Goal: Task Accomplishment & Management: Manage account settings

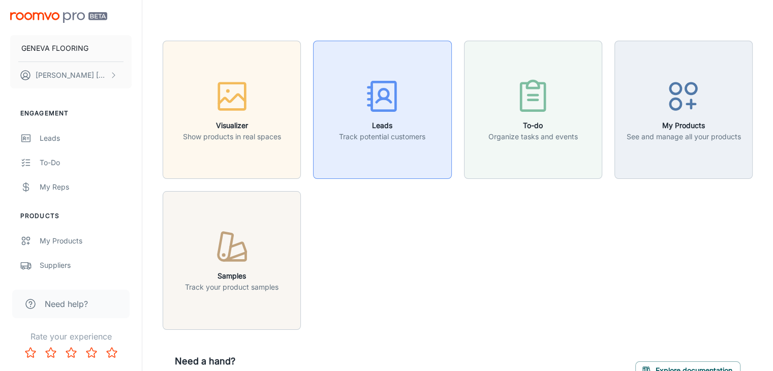
click at [361, 126] on h6 "Leads" at bounding box center [382, 125] width 86 height 11
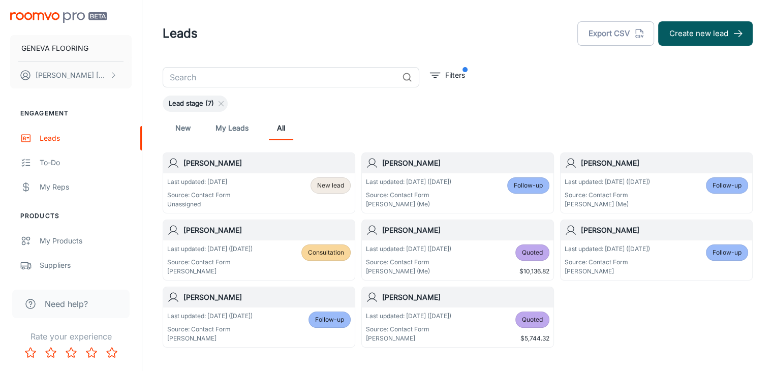
click at [277, 189] on div "Last updated: Today Source: Contact Form Unassigned New lead" at bounding box center [258, 193] width 183 height 32
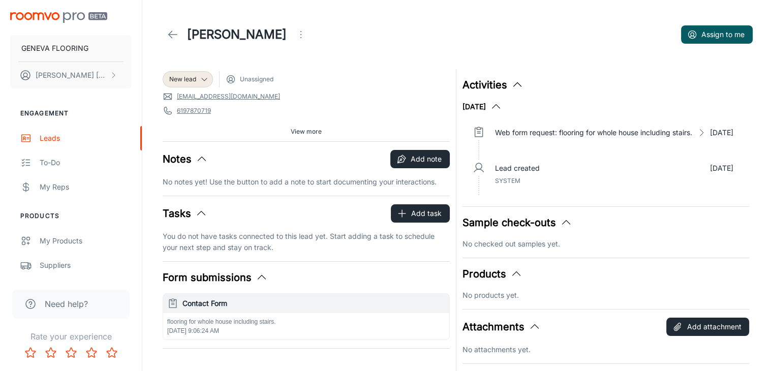
drag, startPoint x: 225, startPoint y: 96, endPoint x: 398, endPoint y: 121, distance: 175.2
click at [398, 121] on div "New lead Unassigned lainadiamond@gmail.com 6197870719 92019 Source: Contact For…" at bounding box center [306, 105] width 287 height 72
click at [672, 134] on p "Web form request: flooring for whole house including stairs." at bounding box center [593, 132] width 197 height 11
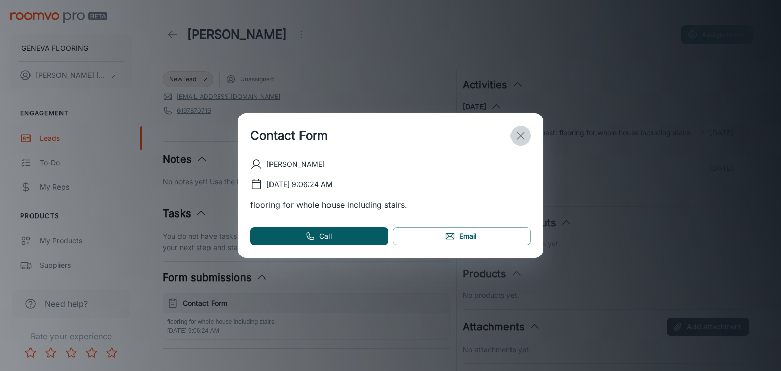
click at [514, 135] on icon "exit" at bounding box center [520, 136] width 12 height 12
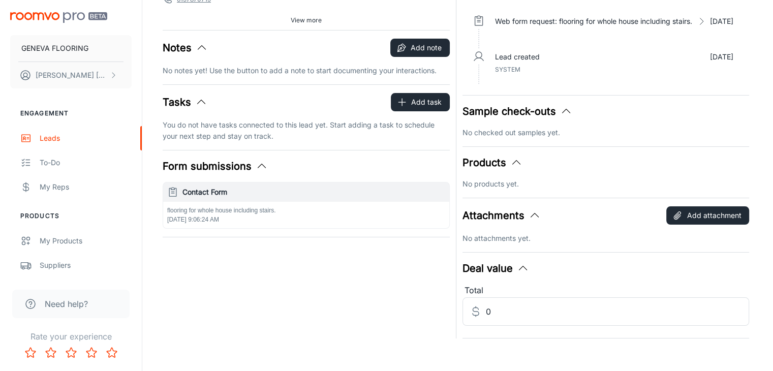
scroll to position [119, 0]
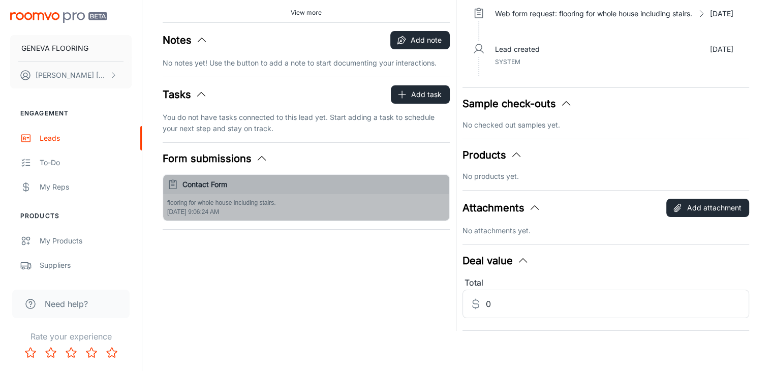
click at [227, 204] on p "flooring for whole house including stairs." at bounding box center [306, 202] width 278 height 9
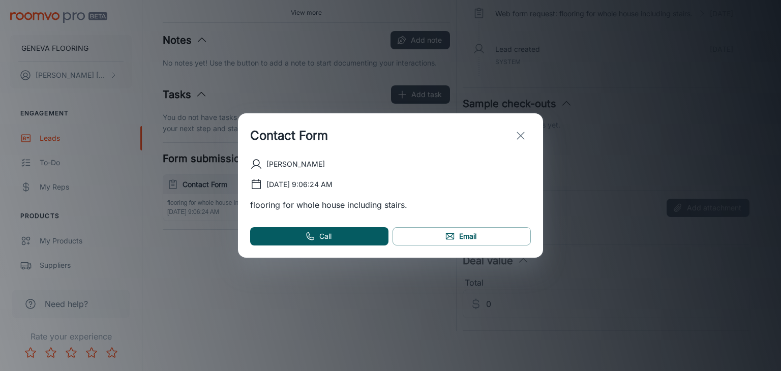
click at [514, 132] on icon "exit" at bounding box center [520, 136] width 12 height 12
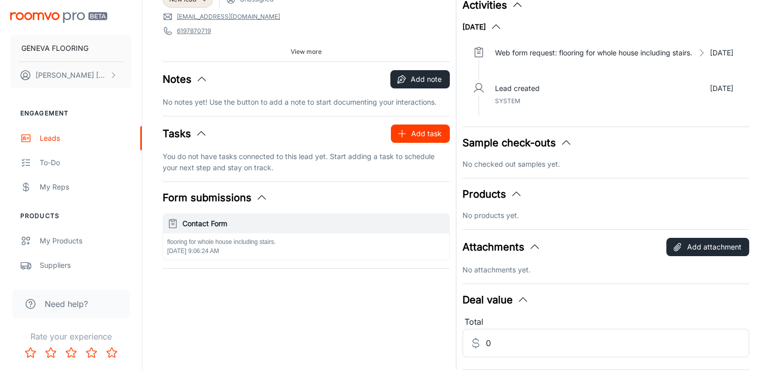
scroll to position [0, 0]
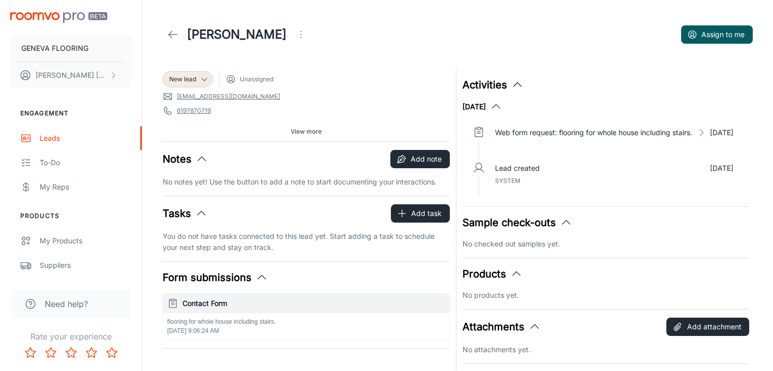
click at [295, 34] on icon "Open menu" at bounding box center [301, 34] width 12 height 12
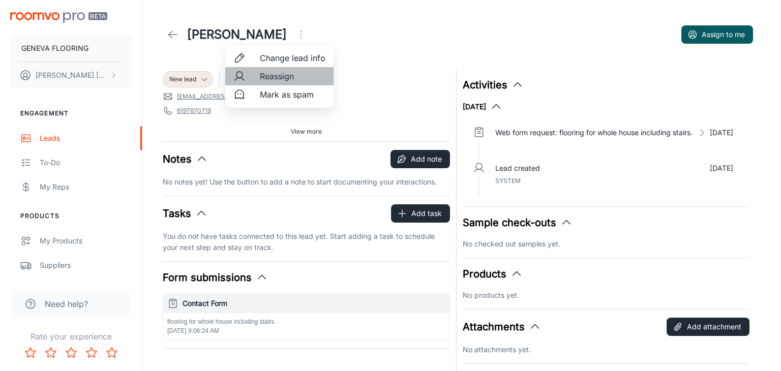
click at [278, 82] on span "Reassign" at bounding box center [293, 76] width 66 height 12
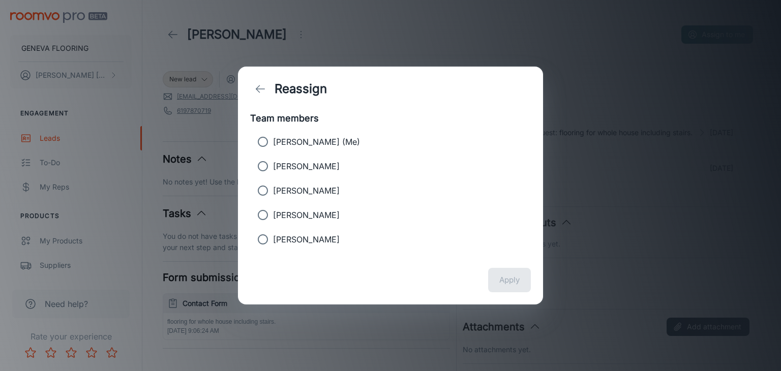
click at [308, 137] on p "[PERSON_NAME] (Me)" at bounding box center [316, 142] width 87 height 12
click at [273, 137] on input "[PERSON_NAME] (Me)" at bounding box center [263, 142] width 20 height 20
radio input "true"
click at [503, 268] on button "Apply" at bounding box center [509, 280] width 43 height 24
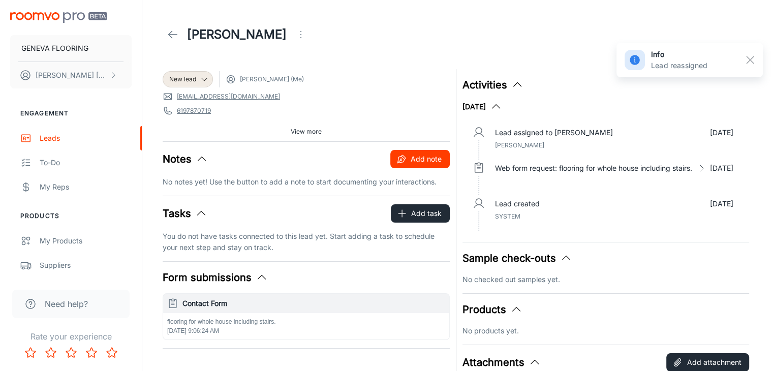
click at [443, 159] on button "Add note" at bounding box center [419, 159] width 59 height 18
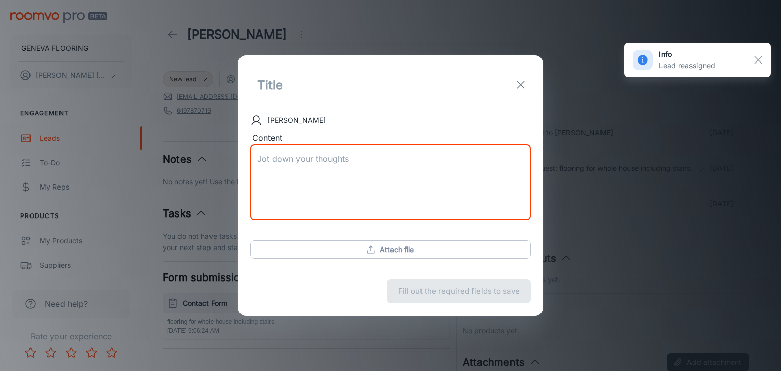
click at [315, 179] on textarea "Content" at bounding box center [390, 182] width 266 height 58
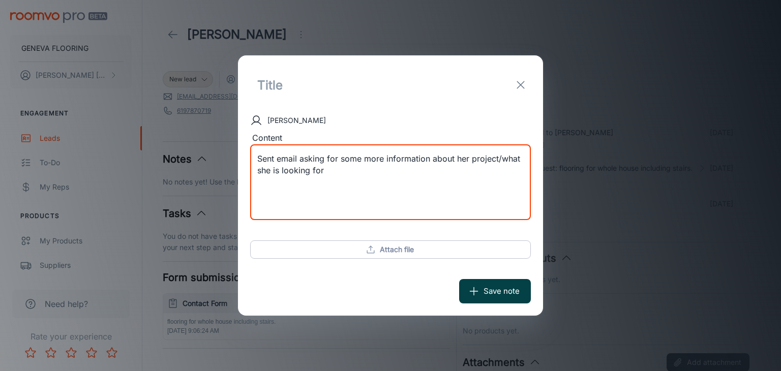
type textarea "Sent email asking for some more information about her project/what she is looki…"
click at [494, 295] on button "Save note" at bounding box center [495, 291] width 72 height 24
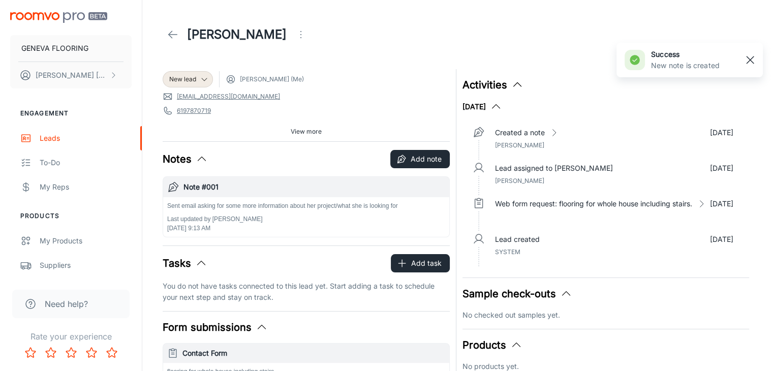
click at [746, 65] on rect "button" at bounding box center [750, 60] width 12 height 12
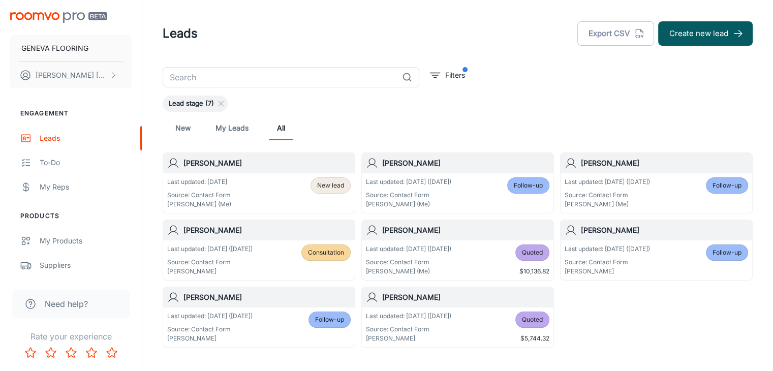
click at [646, 189] on div "Last updated: [DATE] ([DATE]) Source: Contact Form [PERSON_NAME] (Me)" at bounding box center [607, 193] width 85 height 32
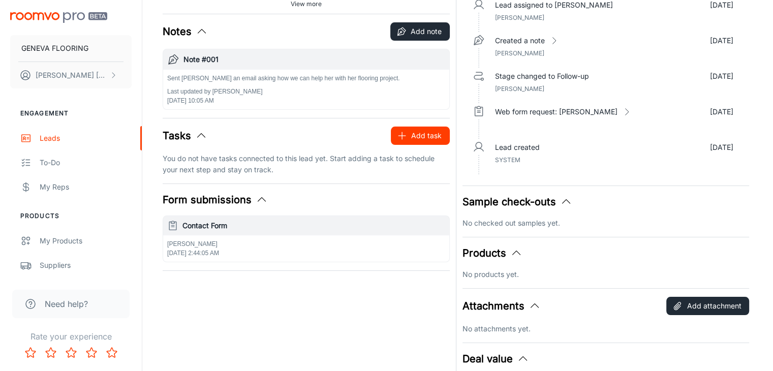
scroll to position [152, 0]
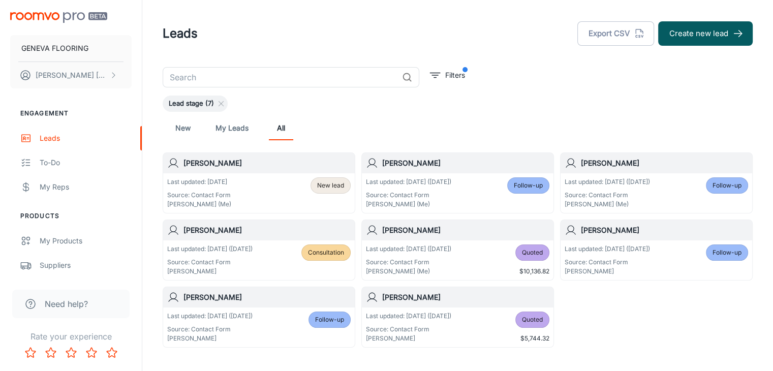
click at [221, 194] on p "Source: Contact Form" at bounding box center [199, 195] width 64 height 9
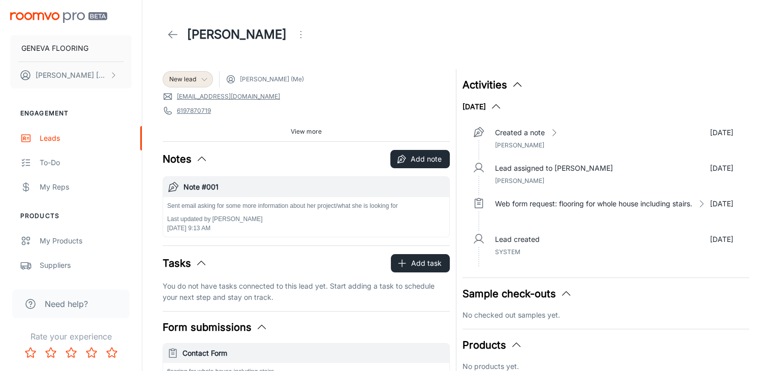
click at [195, 77] on span "New lead" at bounding box center [182, 79] width 27 height 9
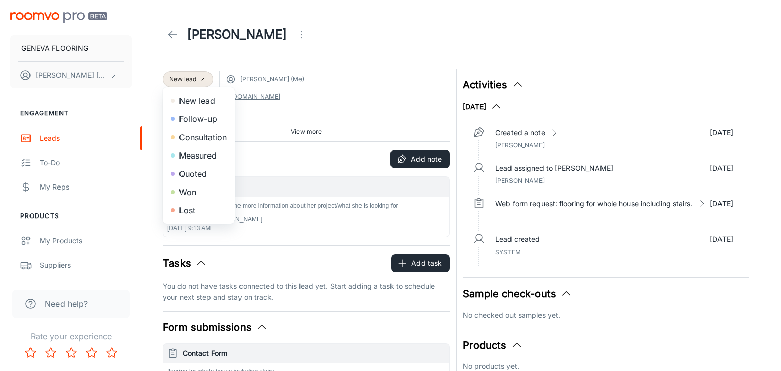
click at [194, 118] on li "Follow-up" at bounding box center [199, 119] width 72 height 18
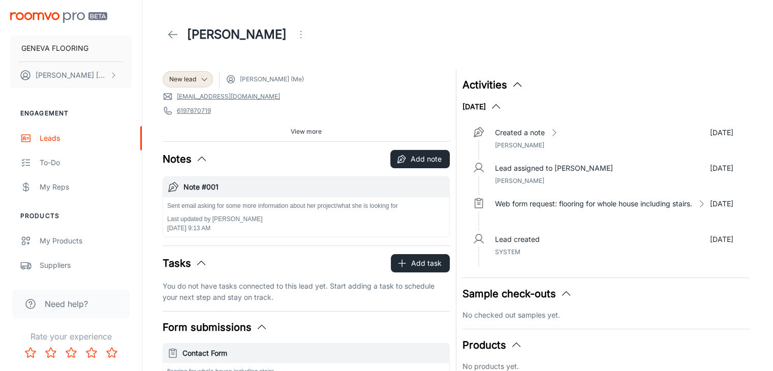
click at [346, 103] on div "New lead [PERSON_NAME] (Me) [EMAIL_ADDRESS][DOMAIN_NAME] 6197870719 92019 Sourc…" at bounding box center [306, 105] width 287 height 72
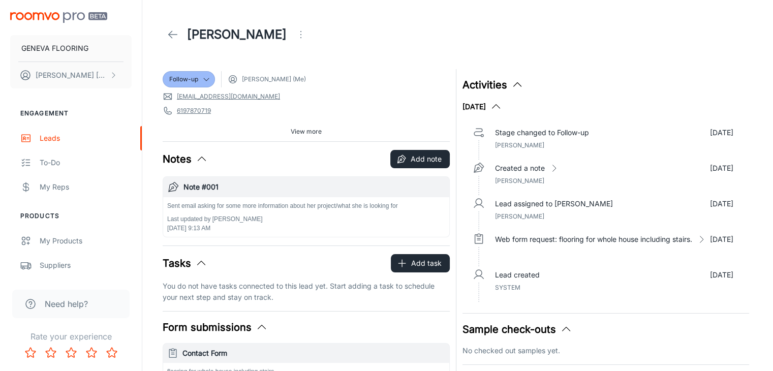
click at [165, 31] on link at bounding box center [173, 34] width 20 height 20
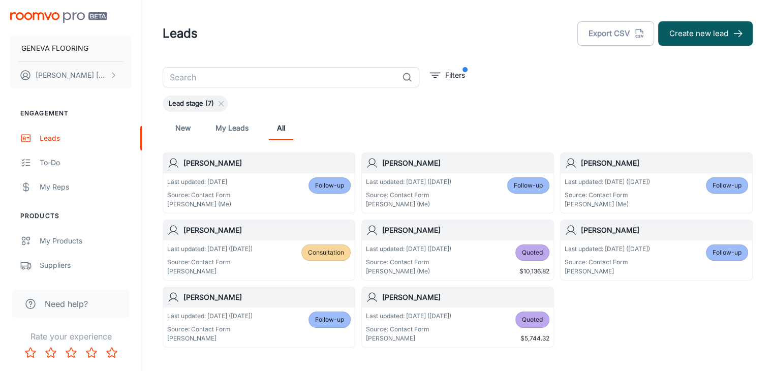
click at [447, 123] on div "New My Leads All" at bounding box center [458, 128] width 574 height 24
click at [495, 49] on header "Leads Export CSV Create new lead" at bounding box center [457, 33] width 614 height 67
click at [333, 17] on header "Leads Export CSV Create new lead" at bounding box center [457, 33] width 614 height 67
